Goal: Task Accomplishment & Management: Use online tool/utility

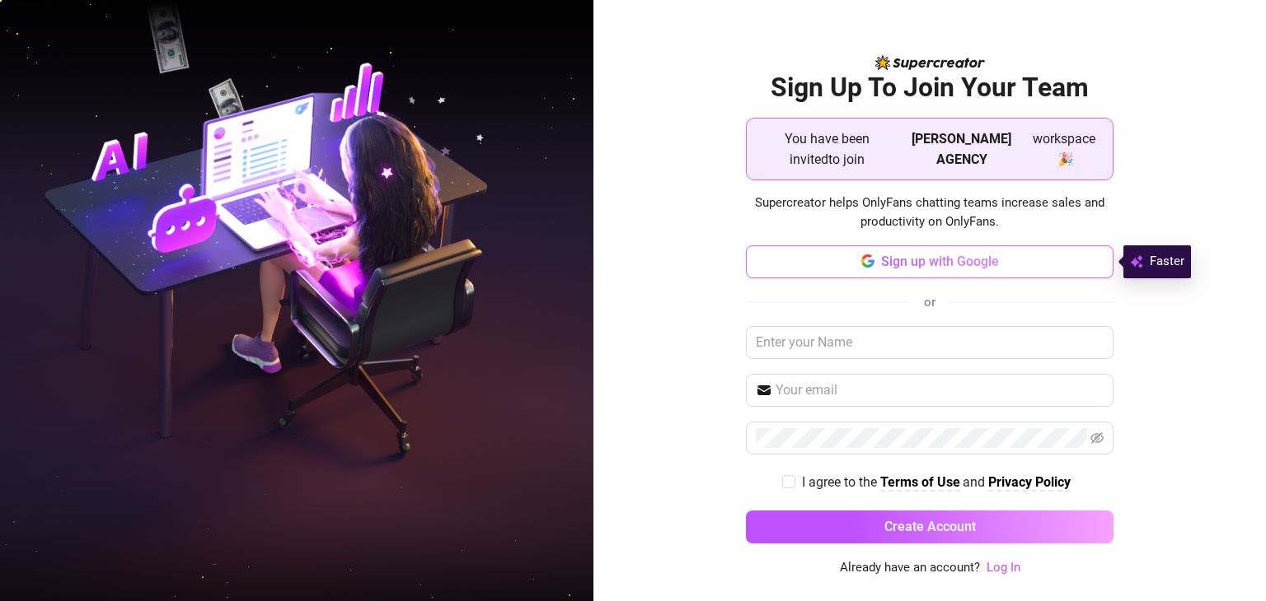
click at [939, 269] on span "Sign up with Google" at bounding box center [940, 262] width 118 height 16
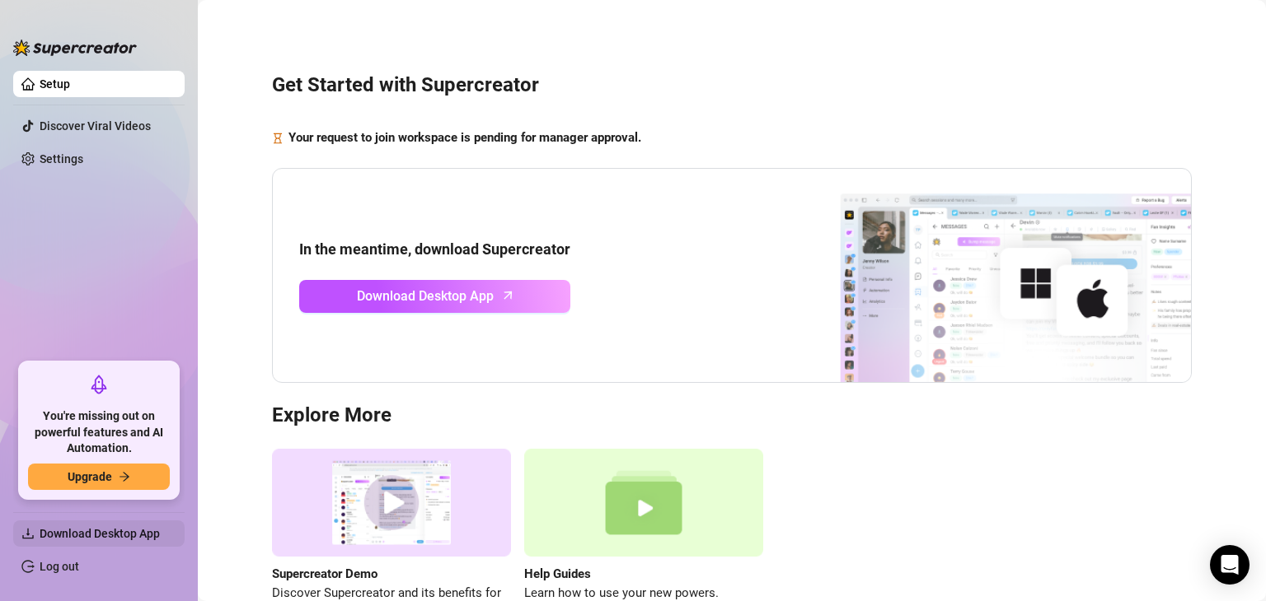
click at [92, 527] on span "Download Desktop App" at bounding box center [100, 533] width 120 height 13
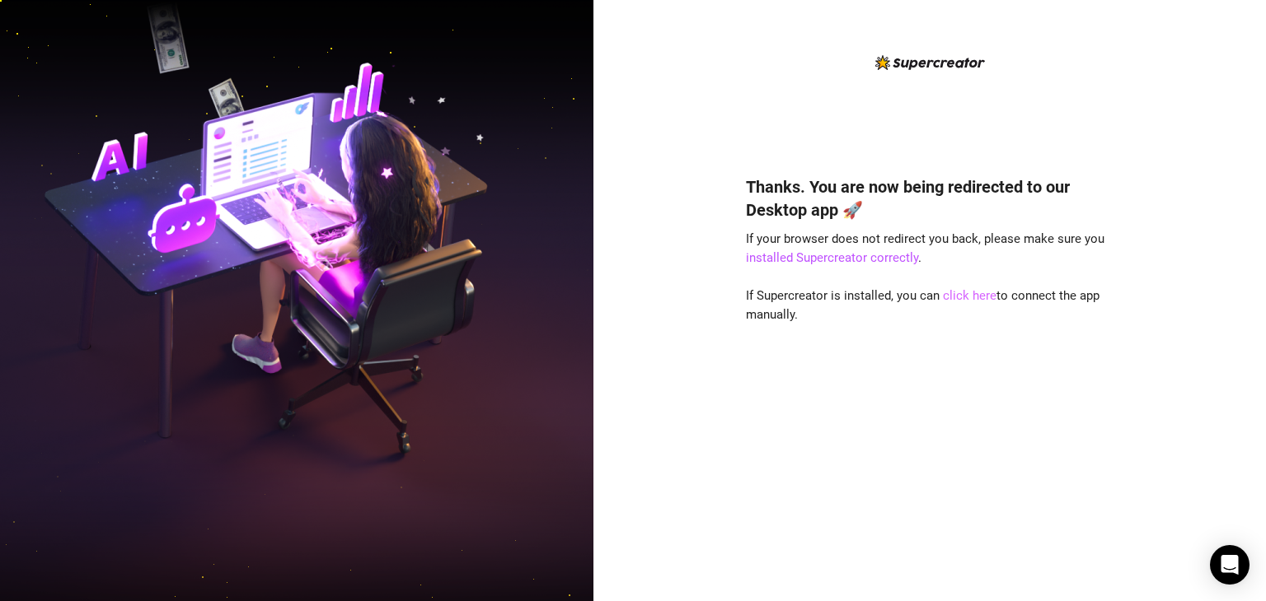
click at [971, 297] on link "click here" at bounding box center [970, 295] width 54 height 15
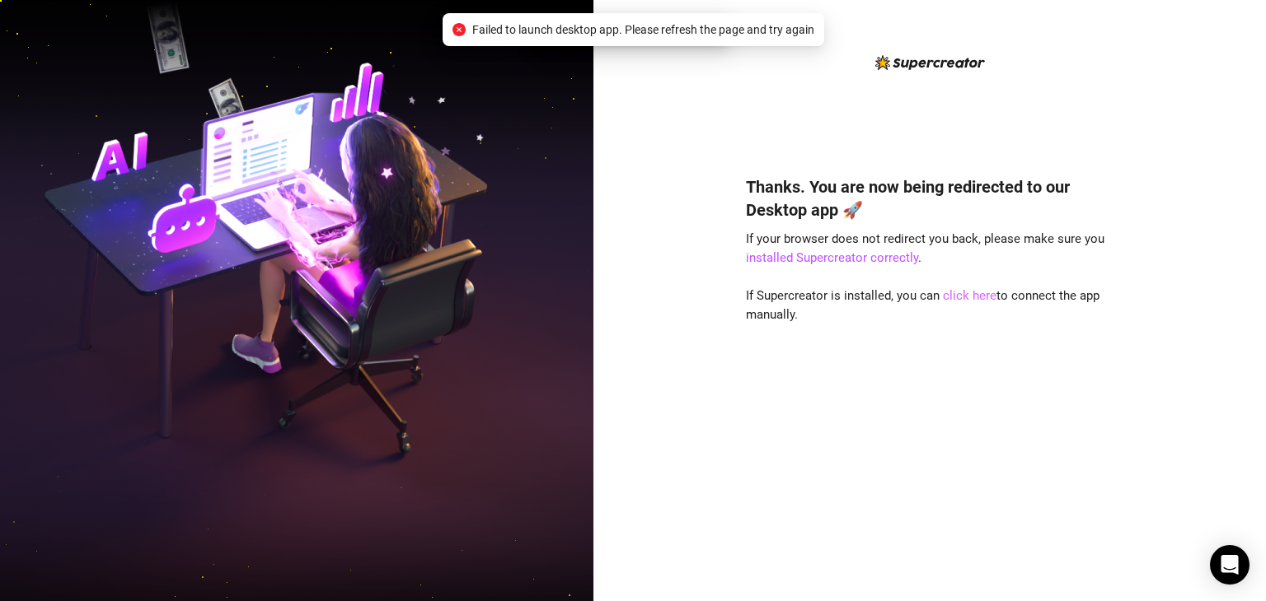
click at [971, 297] on link "click here" at bounding box center [970, 295] width 54 height 15
click at [971, 295] on link "click here" at bounding box center [970, 295] width 54 height 15
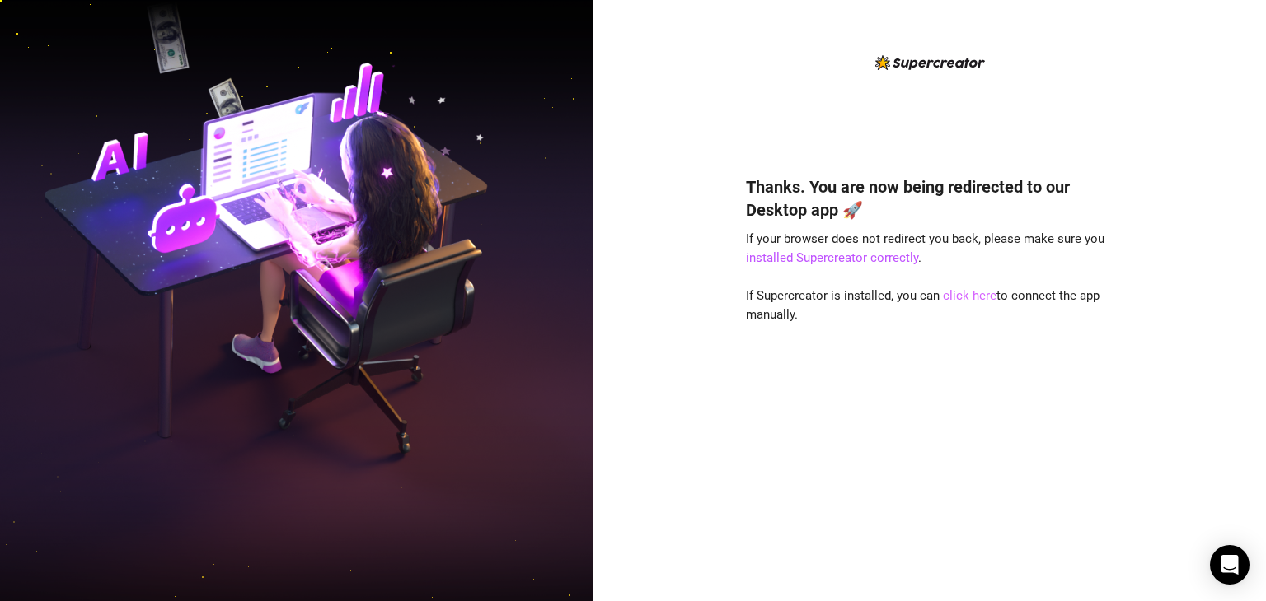
click at [959, 297] on link "click here" at bounding box center [970, 295] width 54 height 15
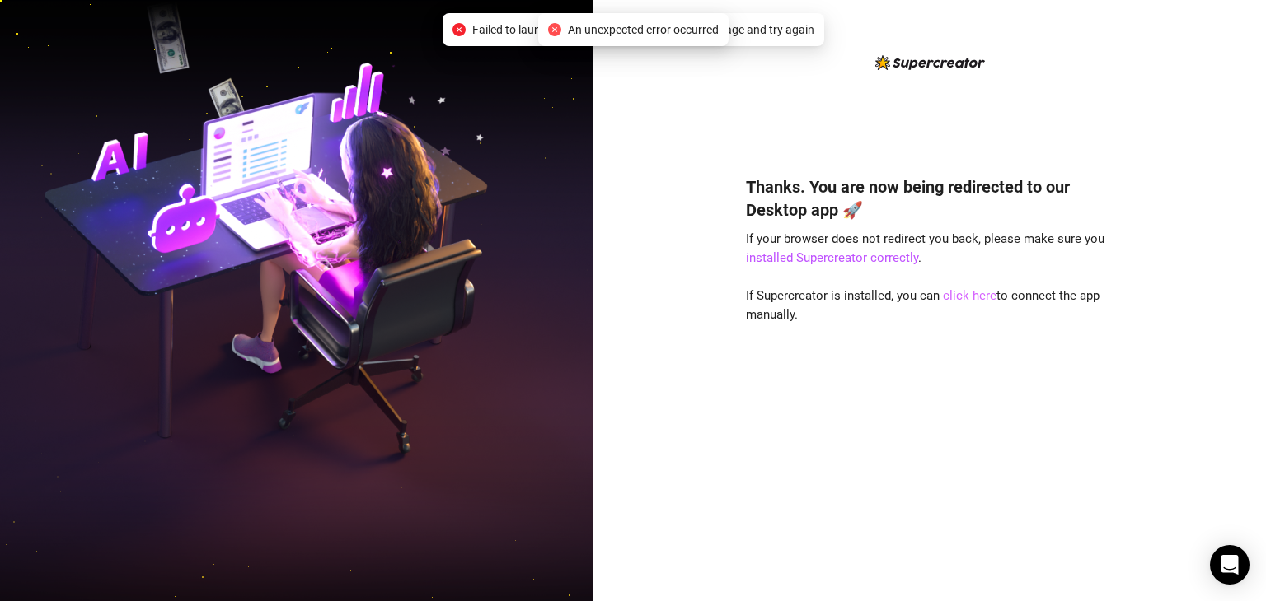
click at [959, 294] on link "click here" at bounding box center [970, 295] width 54 height 15
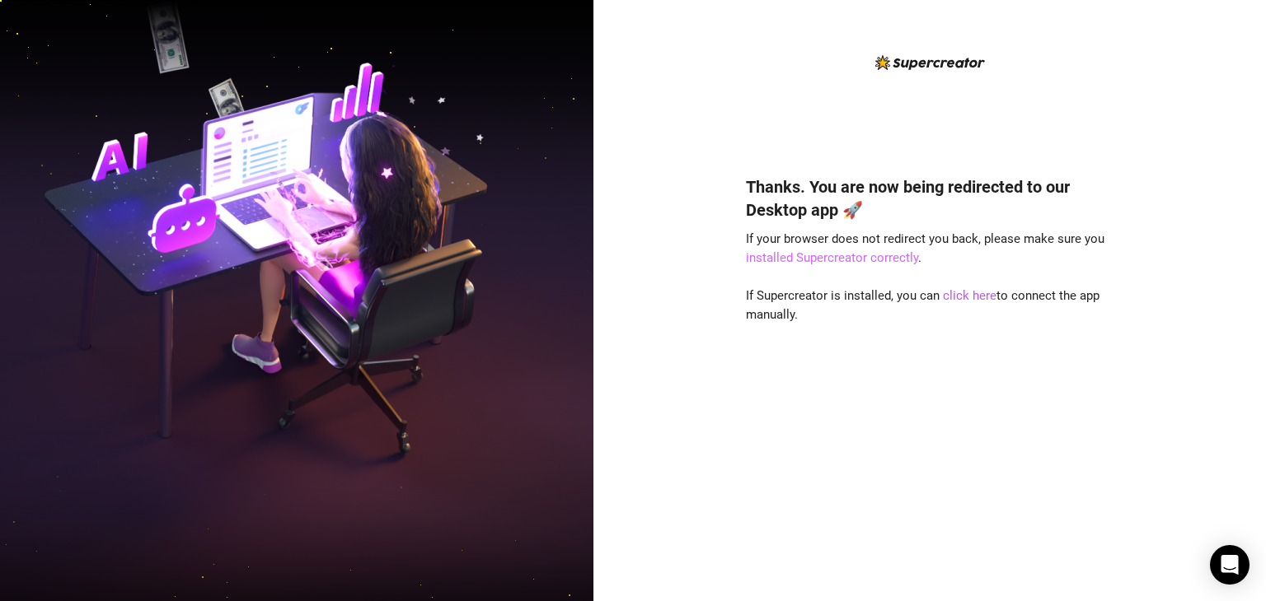
click at [887, 261] on link "installed Supercreator correctly" at bounding box center [832, 257] width 172 height 15
